Goal: Check status: Check status

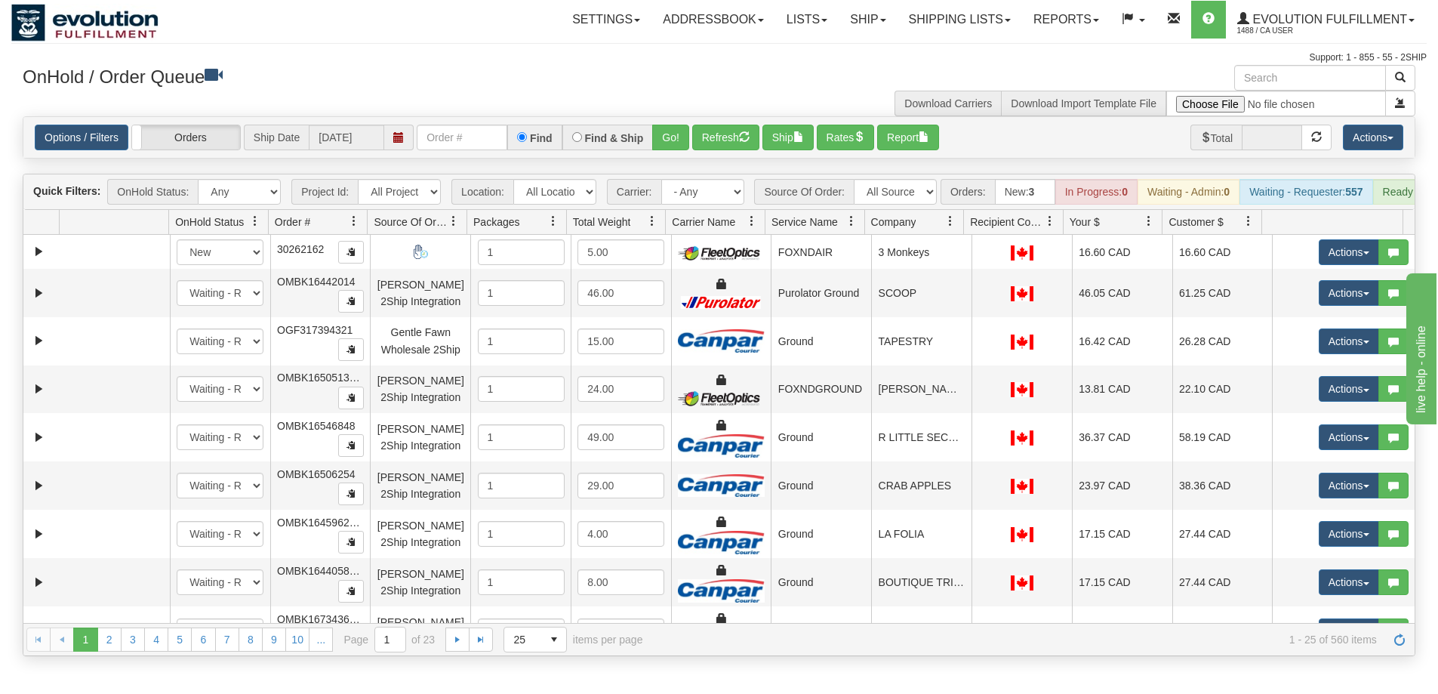
drag, startPoint x: 398, startPoint y: 80, endPoint x: 426, endPoint y: 94, distance: 32.1
click at [398, 80] on h3 "OnHold / Order Queue" at bounding box center [365, 76] width 685 height 22
click at [469, 145] on input "text" at bounding box center [462, 138] width 91 height 26
paste input "17445180_BO01"
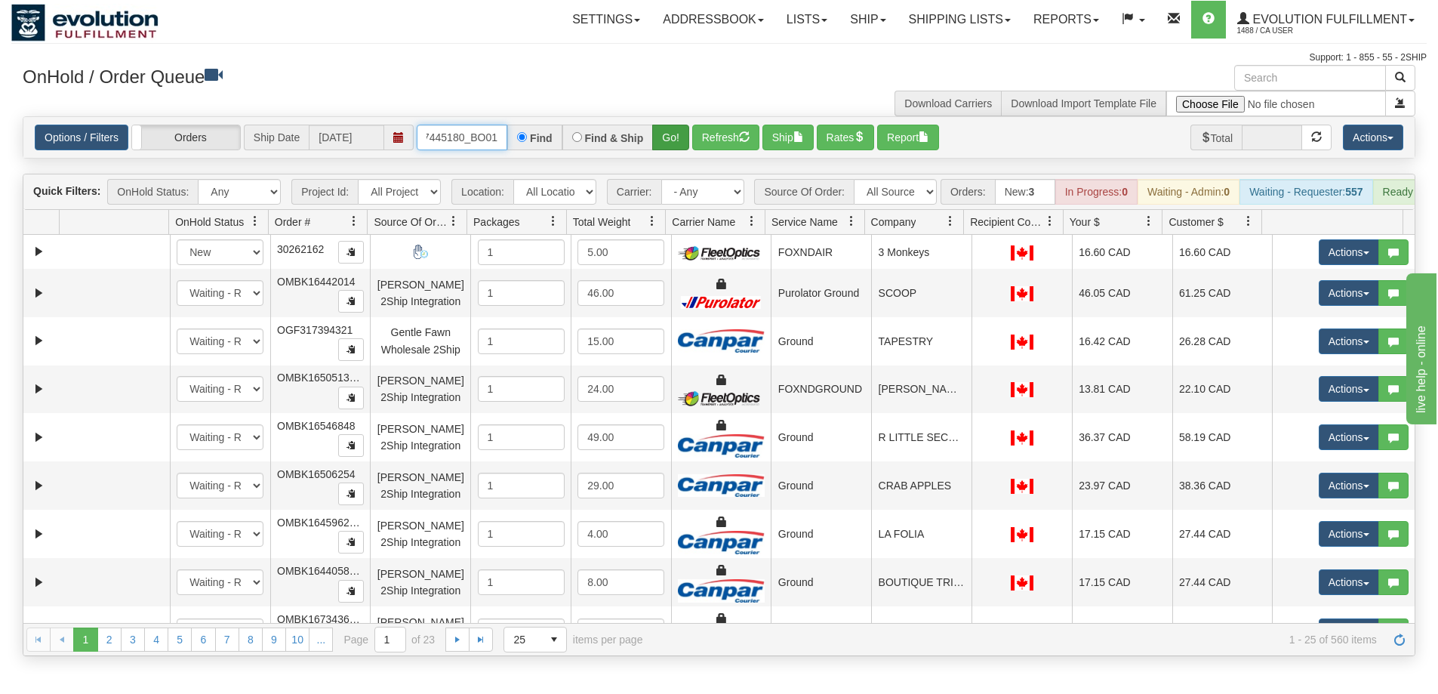
type input "17445180_BO01"
click at [675, 134] on button "Go!" at bounding box center [670, 138] width 37 height 26
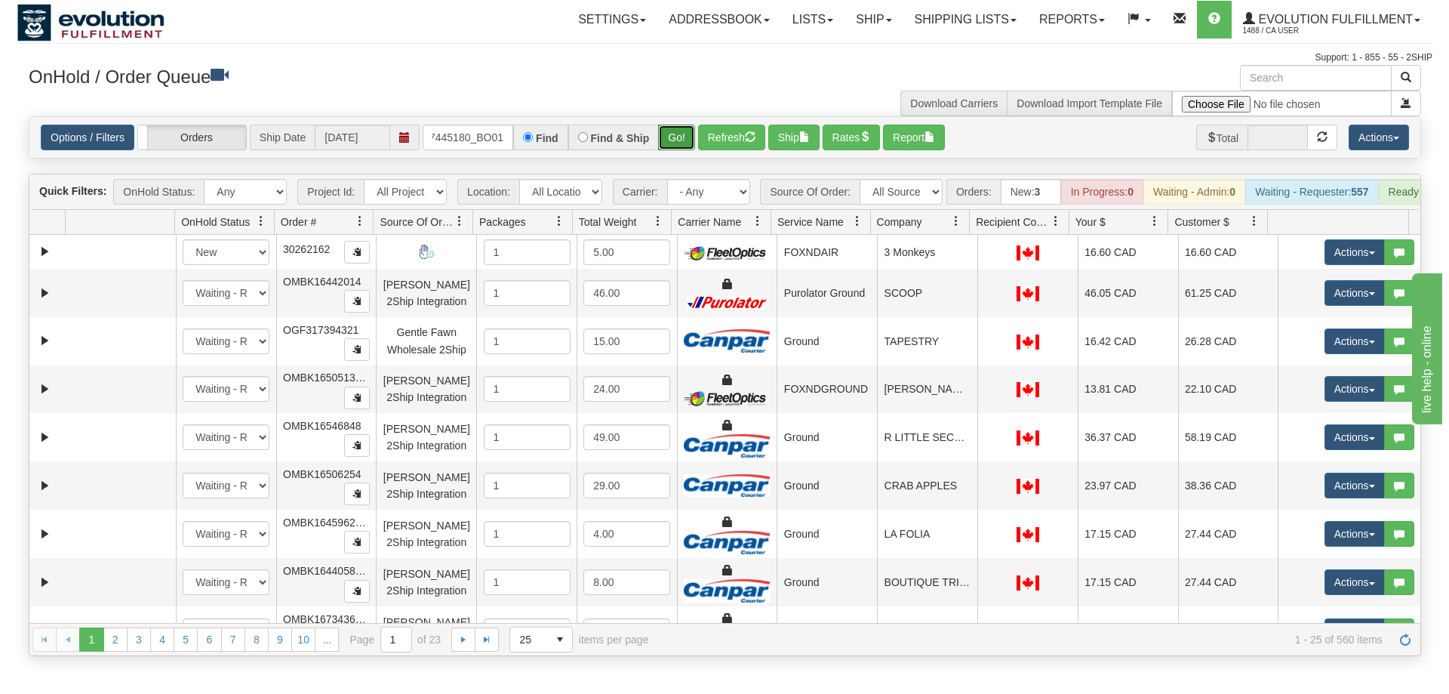
scroll to position [0, 0]
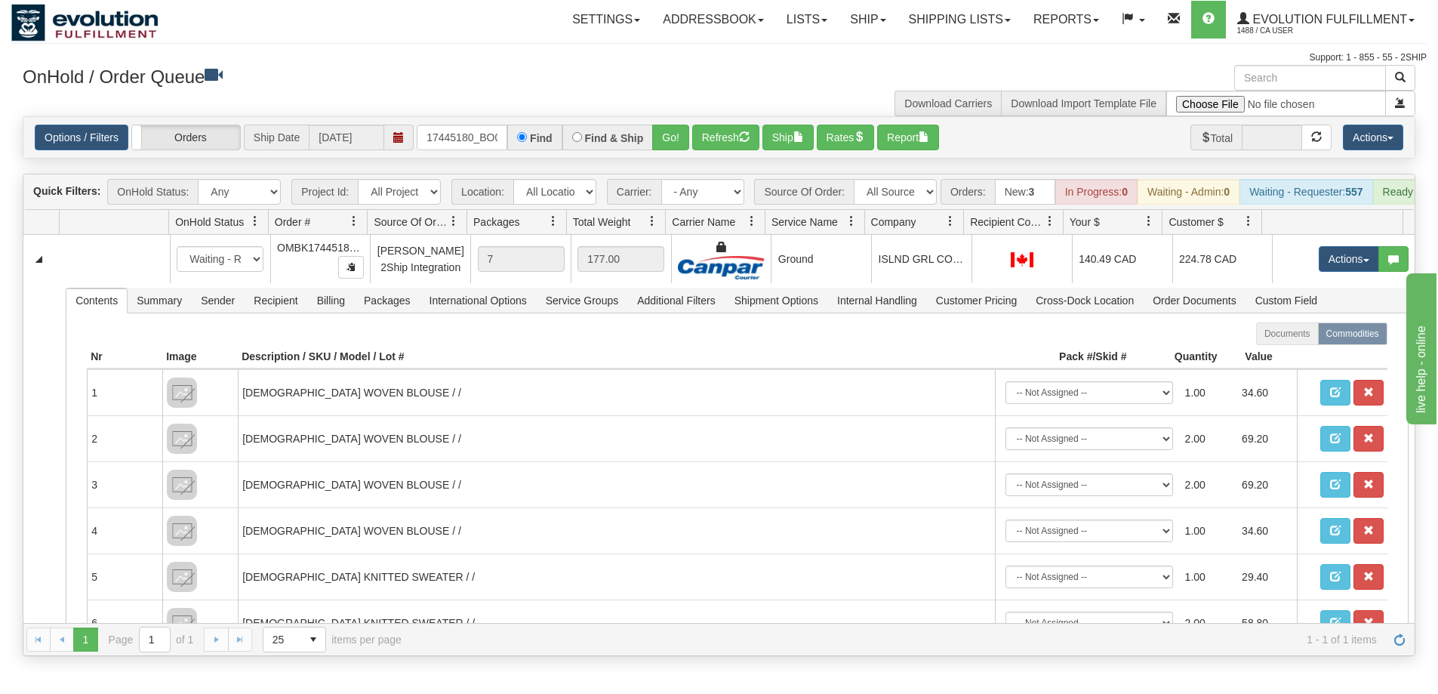
click at [571, 128] on div "Find & Ship" at bounding box center [607, 138] width 91 height 26
click at [577, 137] on input "Find & Ship" at bounding box center [577, 137] width 10 height 10
radio input "true"
click at [657, 131] on button "Go!" at bounding box center [670, 138] width 37 height 26
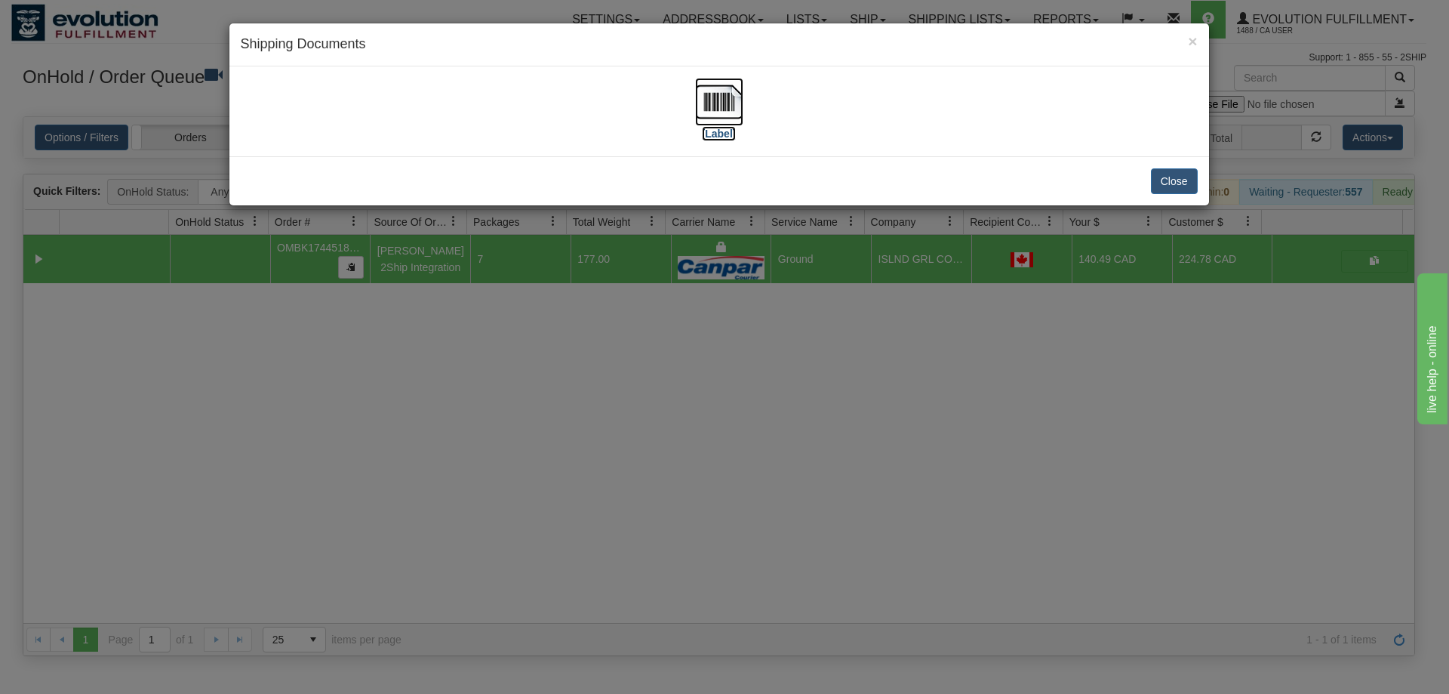
click at [697, 104] on img at bounding box center [719, 102] width 48 height 48
